Goal: Information Seeking & Learning: Understand process/instructions

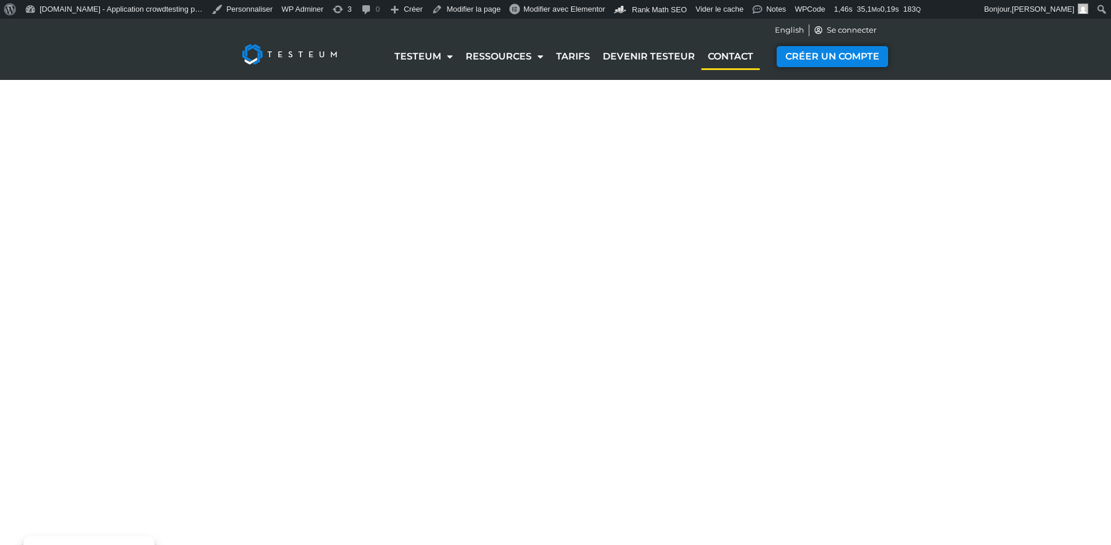
select select "NC"
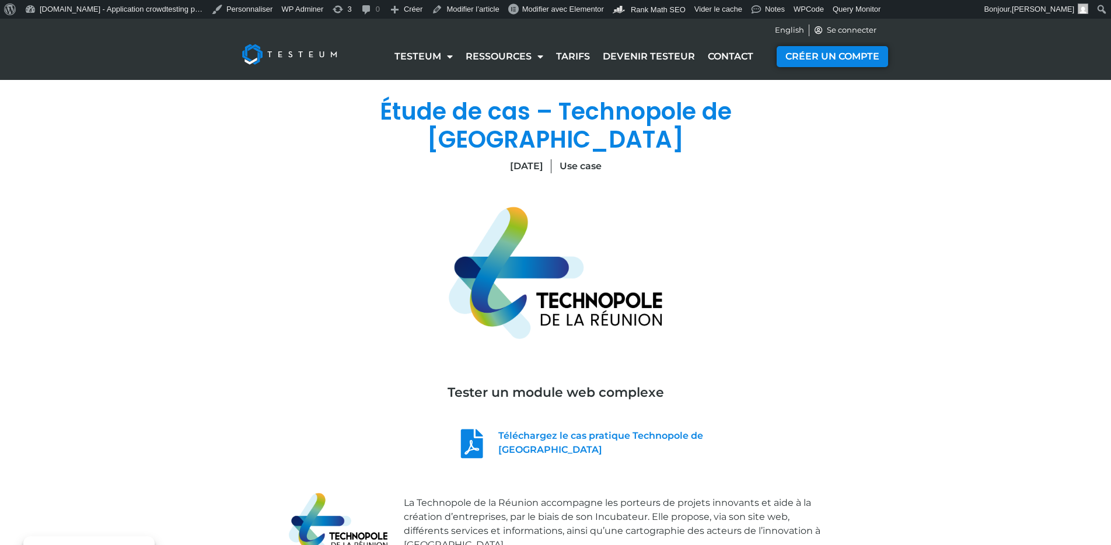
scroll to position [1983, 0]
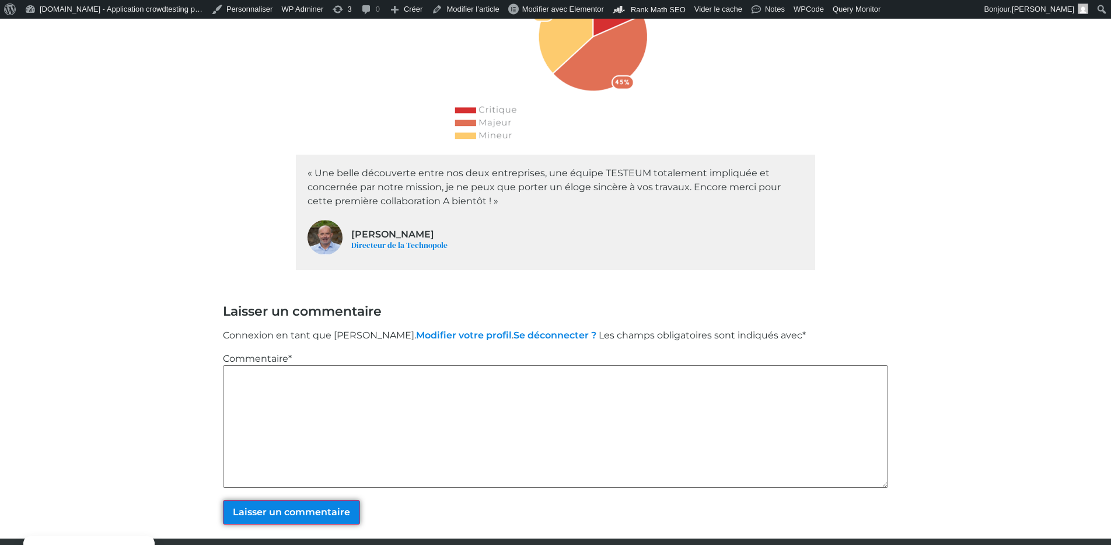
click at [466, 365] on textarea "Commentaire *" at bounding box center [555, 426] width 665 height 123
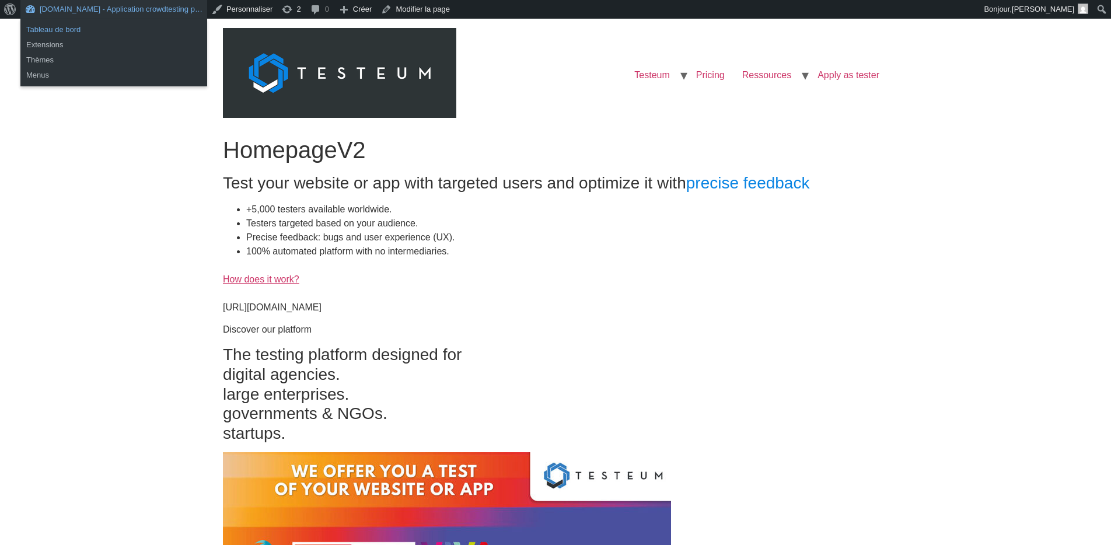
click at [55, 33] on link "Tableau de bord" at bounding box center [113, 29] width 187 height 15
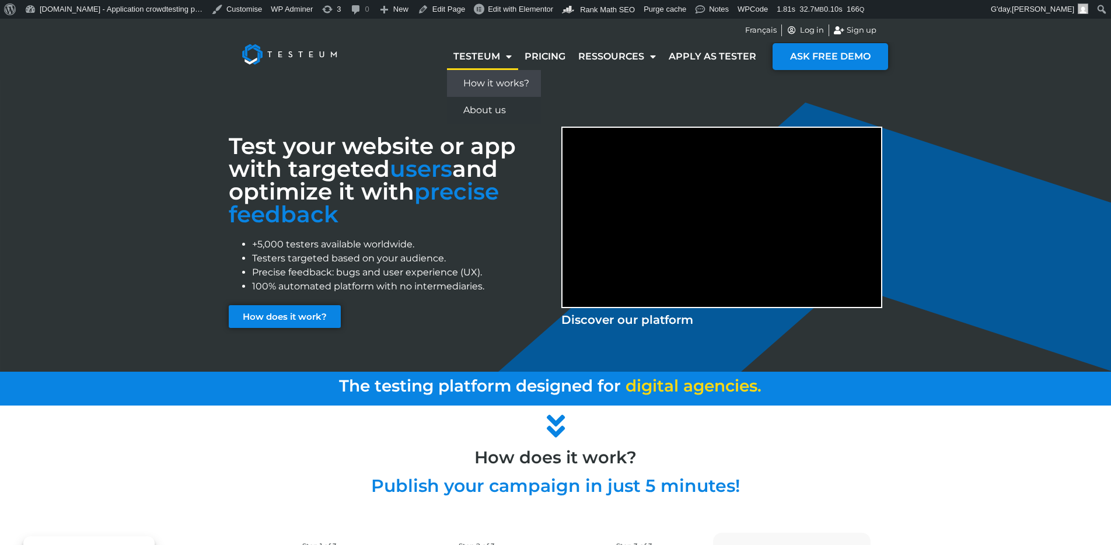
click at [503, 85] on link "How it works?" at bounding box center [494, 83] width 94 height 27
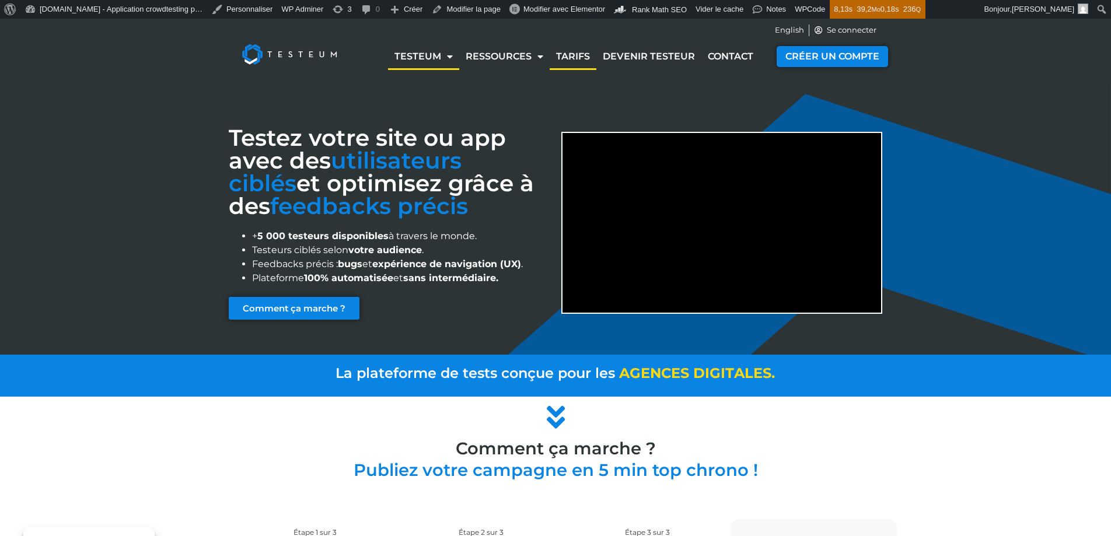
click at [586, 57] on link "Tarifs" at bounding box center [573, 56] width 47 height 27
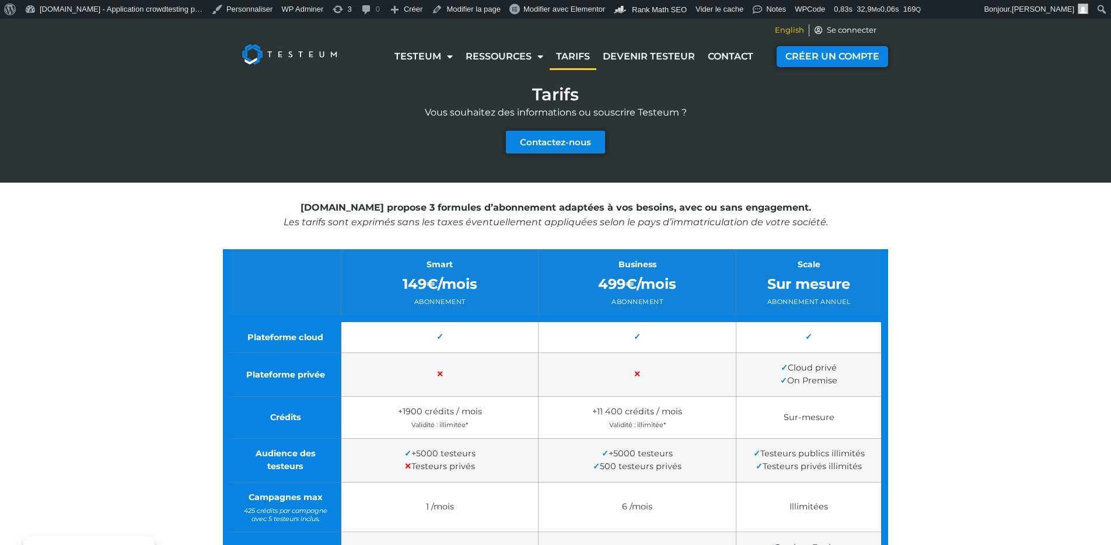
click at [782, 30] on span "English" at bounding box center [789, 31] width 29 height 12
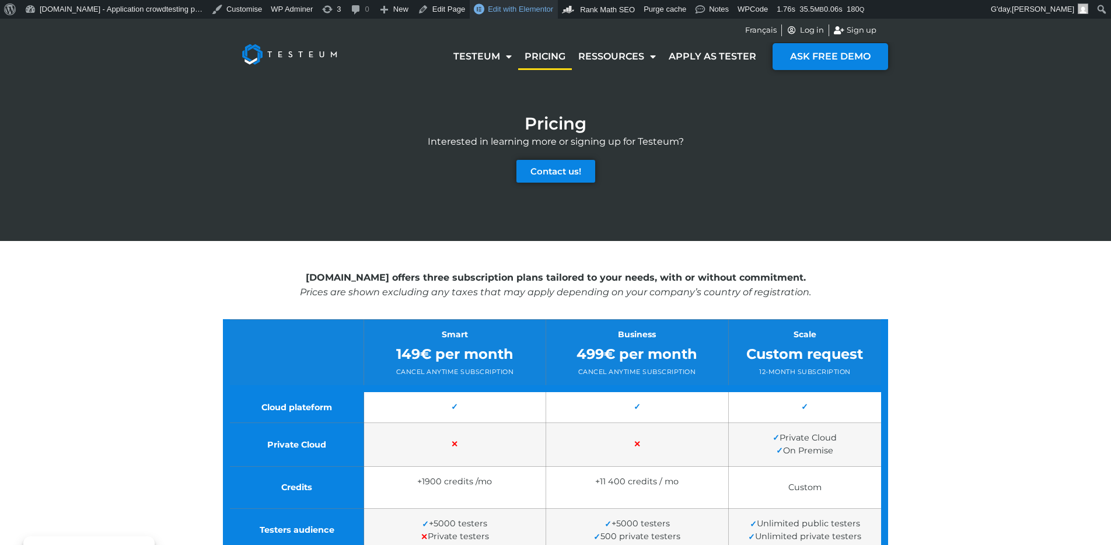
click at [522, 13] on span "Edit with Elementor" at bounding box center [520, 9] width 65 height 9
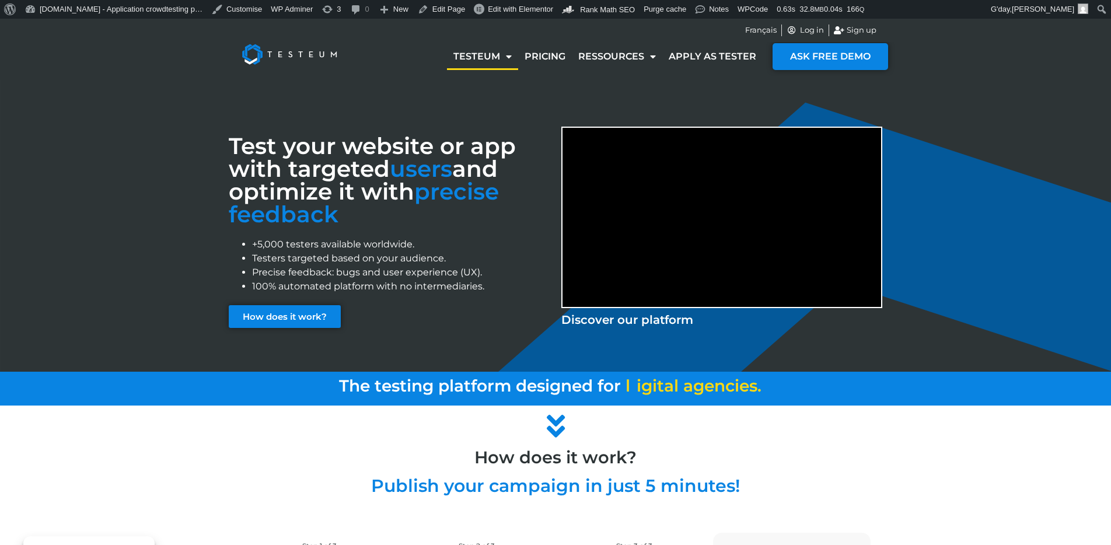
click at [487, 57] on link "Testeum" at bounding box center [482, 56] width 71 height 27
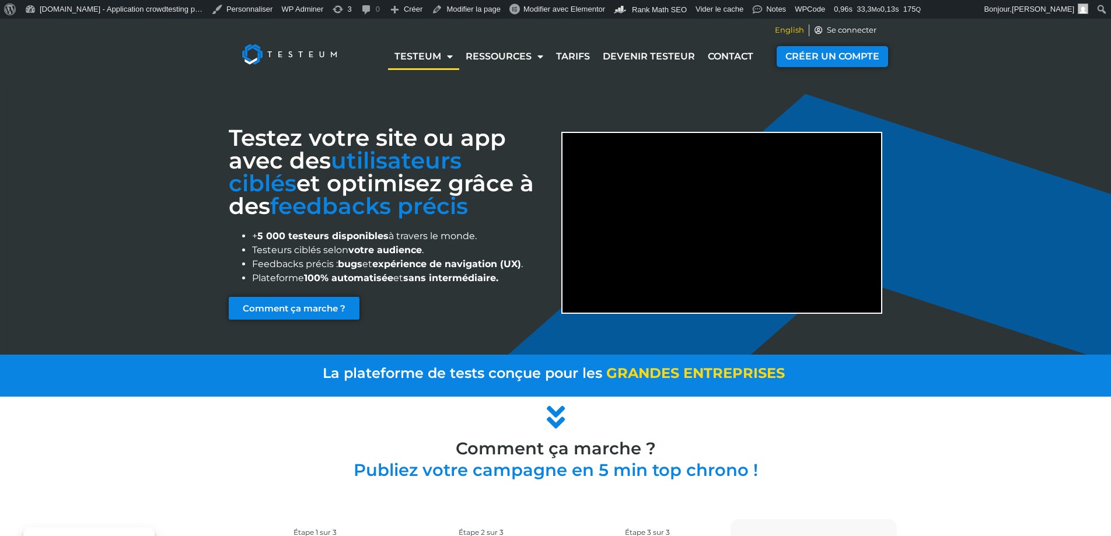
click at [790, 28] on span "English" at bounding box center [789, 31] width 29 height 12
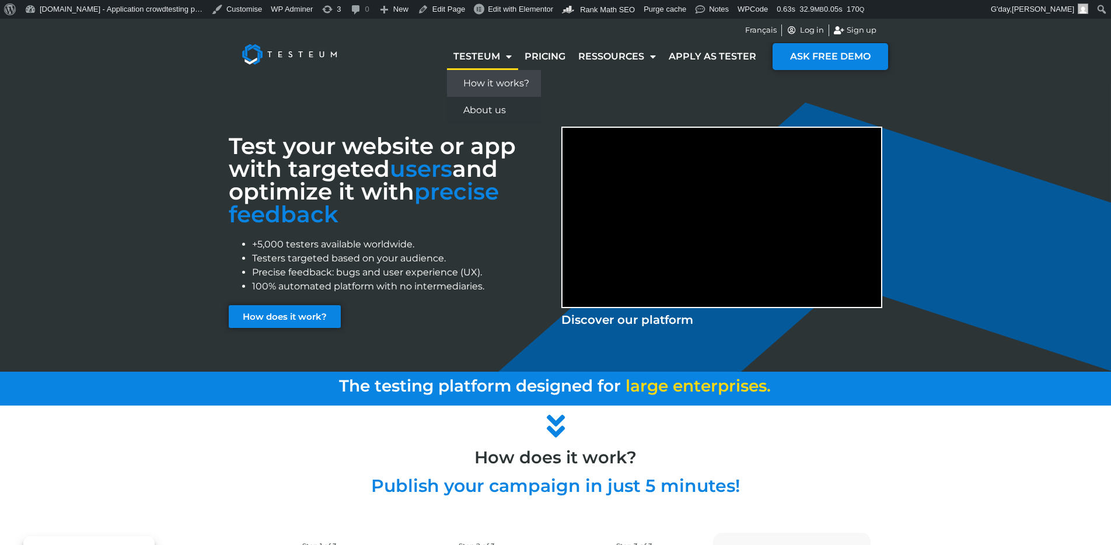
click at [497, 85] on link "How it works?" at bounding box center [494, 83] width 94 height 27
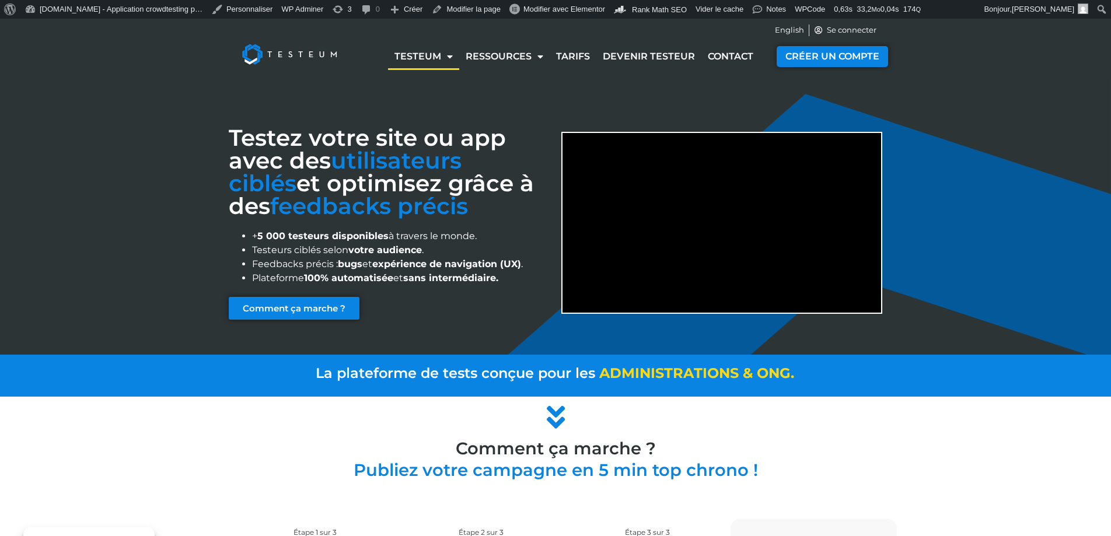
click at [110, 86] on div "Testez votre site ou app avec des utilisateurs ciblés et optimisez grâce à des …" at bounding box center [555, 217] width 1111 height 275
click at [435, 55] on link "Testeum" at bounding box center [423, 56] width 71 height 27
click at [789, 30] on span "English" at bounding box center [789, 31] width 29 height 12
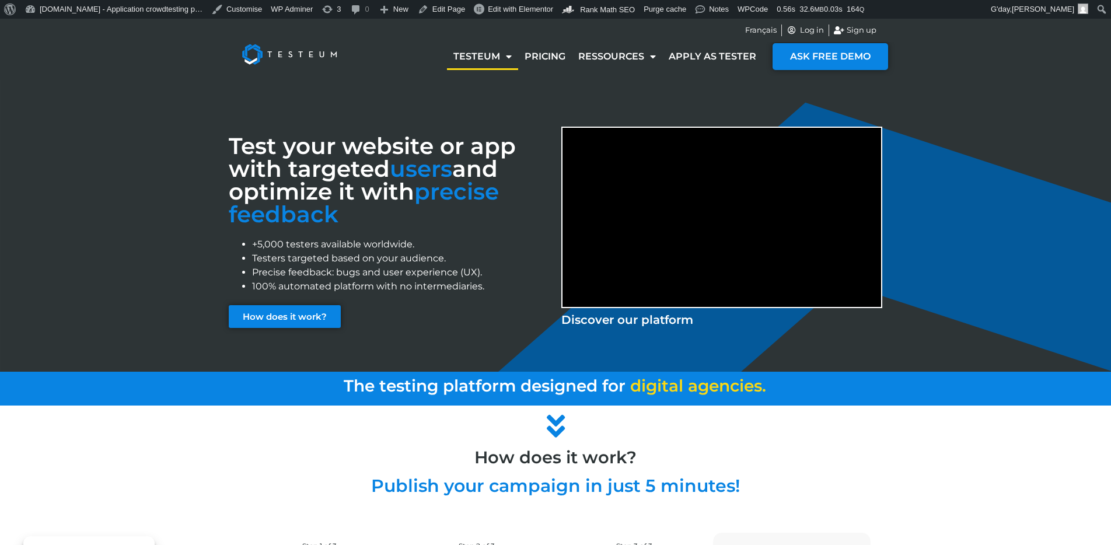
click at [456, 95] on div "Test your website or app with targeted users and optimize it with precise feedb…" at bounding box center [555, 226] width 665 height 292
click at [494, 83] on link "How it works?" at bounding box center [494, 83] width 94 height 27
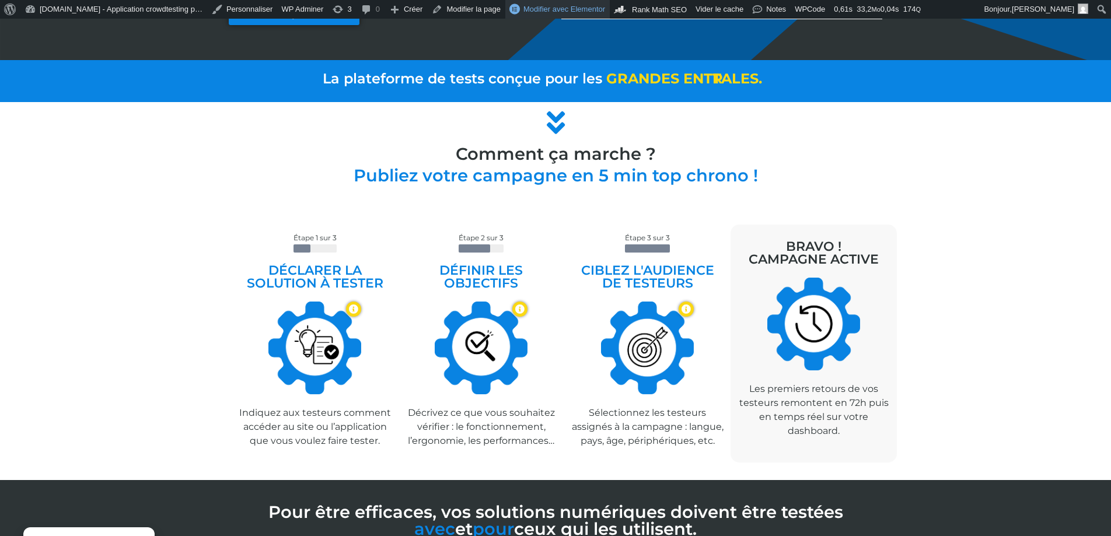
click at [559, 5] on span "Modifier avec Elementor" at bounding box center [565, 9] width 82 height 9
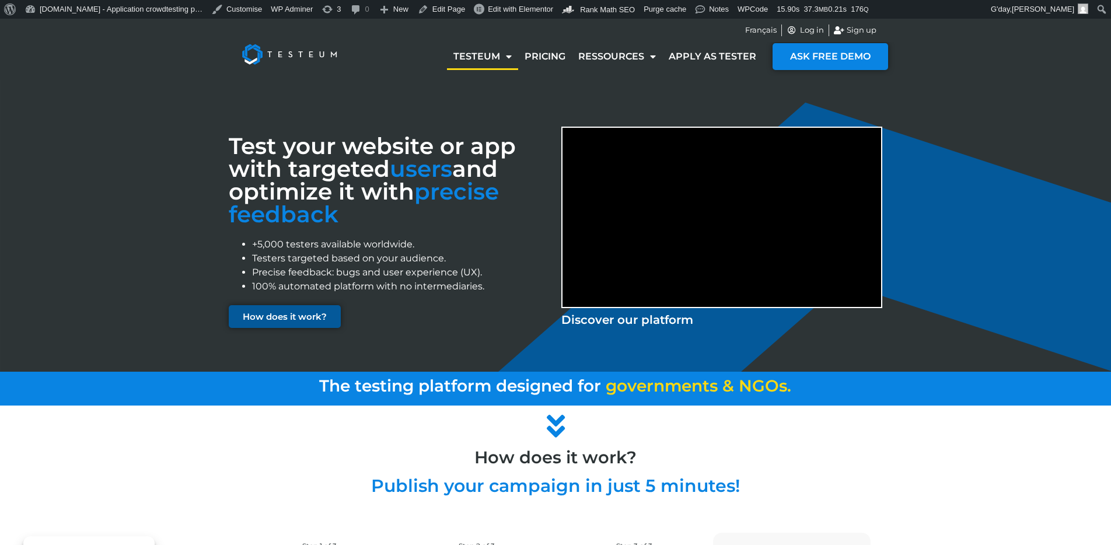
click at [294, 318] on span "How does it work?" at bounding box center [285, 316] width 84 height 9
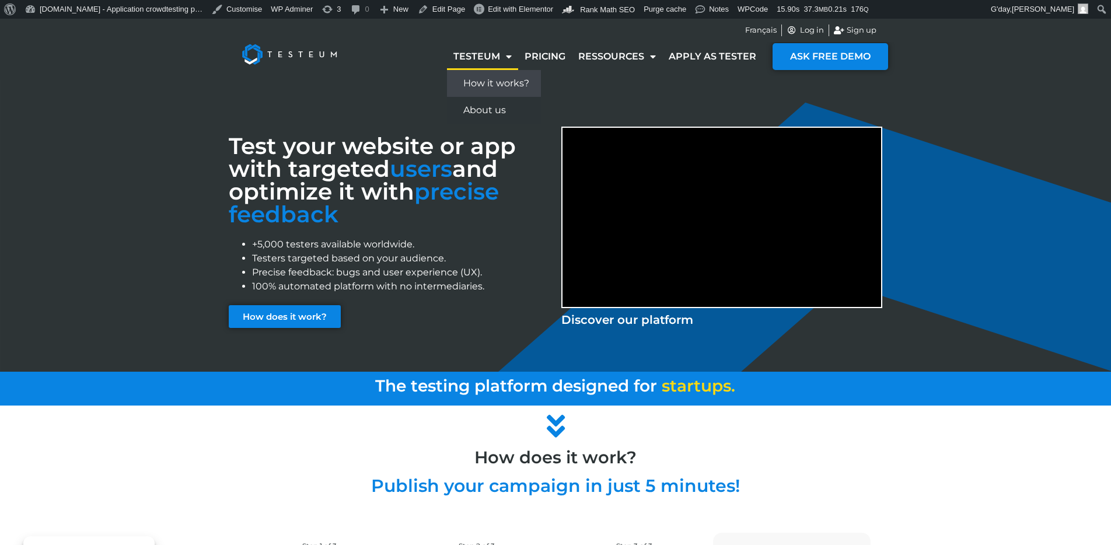
click at [487, 85] on link "How it works?" at bounding box center [494, 83] width 94 height 27
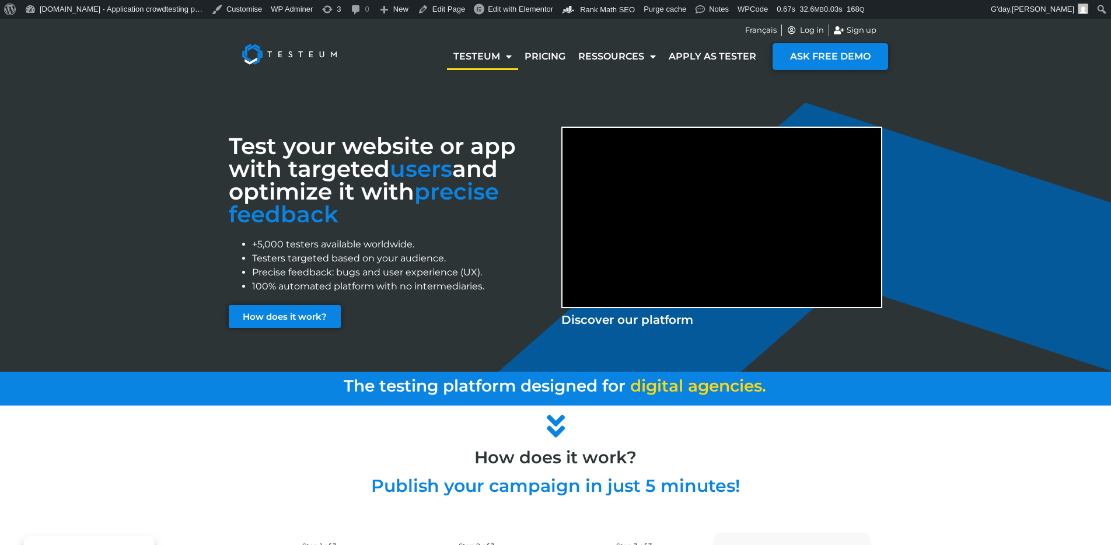
click at [135, 99] on div "Test your website or app with targeted users and optimize it with precise feedb…" at bounding box center [555, 226] width 1111 height 292
click at [504, 80] on link "How it works?" at bounding box center [494, 83] width 94 height 27
